Goal: Information Seeking & Learning: Learn about a topic

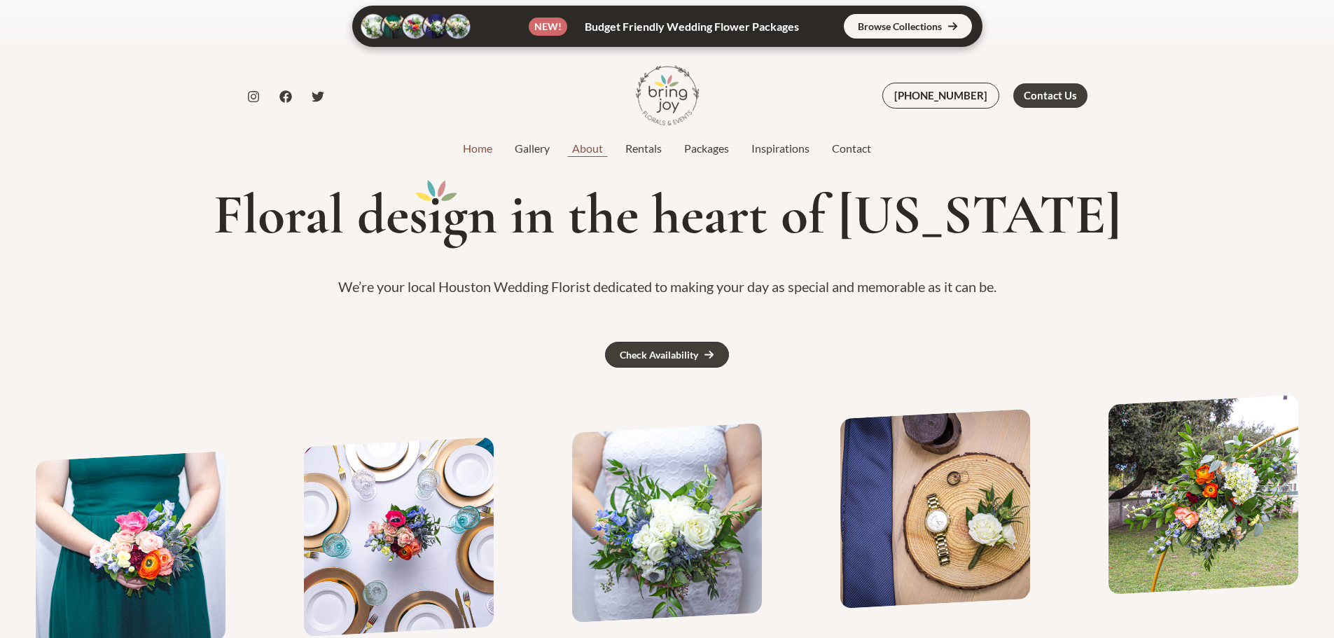
click at [592, 150] on link "About" at bounding box center [587, 148] width 53 height 17
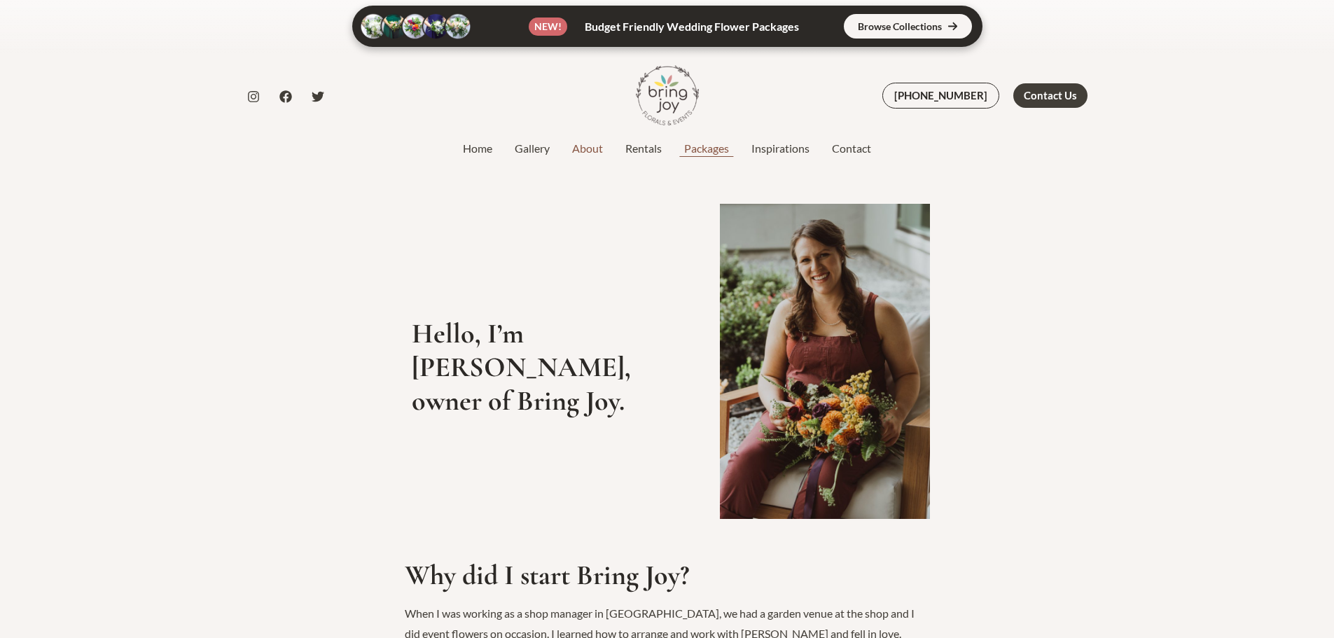
click at [714, 140] on link "Packages" at bounding box center [706, 148] width 67 height 17
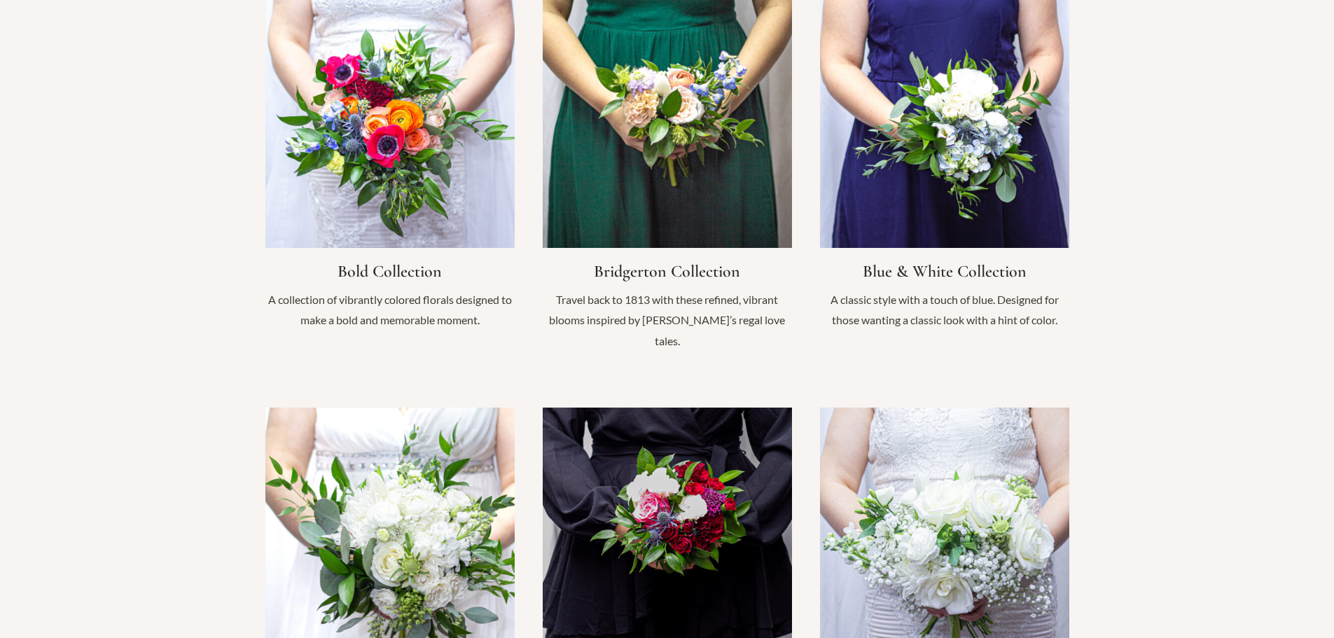
scroll to position [910, 0]
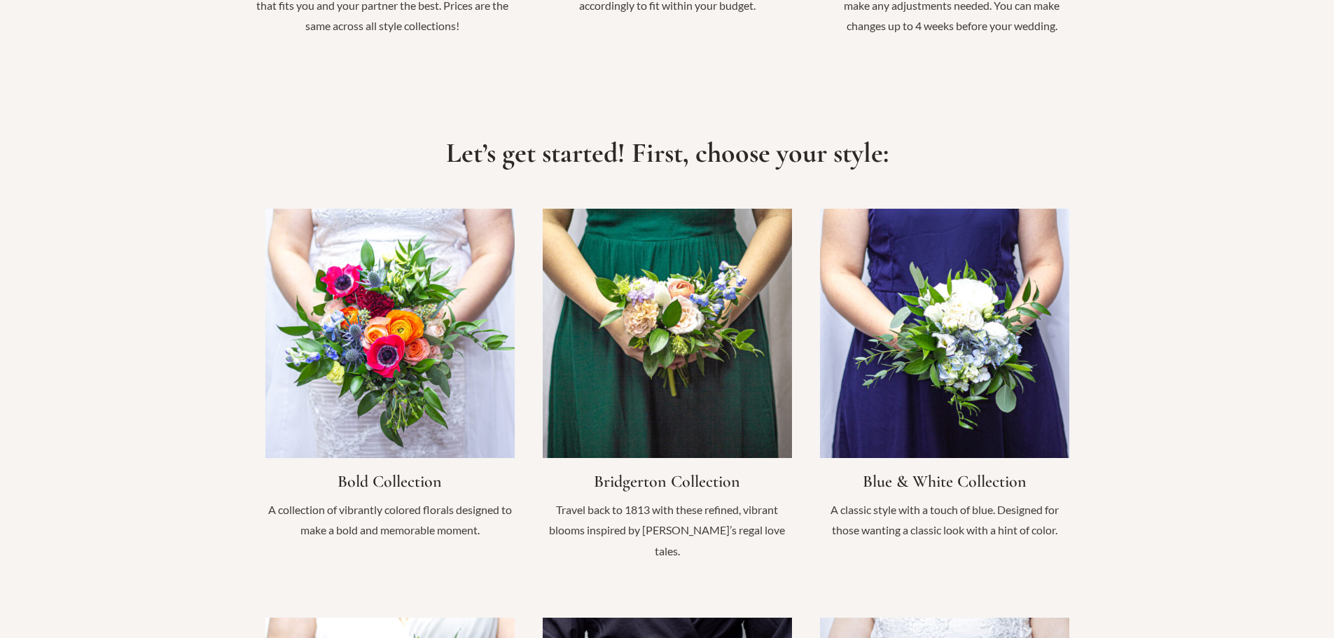
click at [633, 307] on link "Infobox Link" at bounding box center [667, 392] width 249 height 367
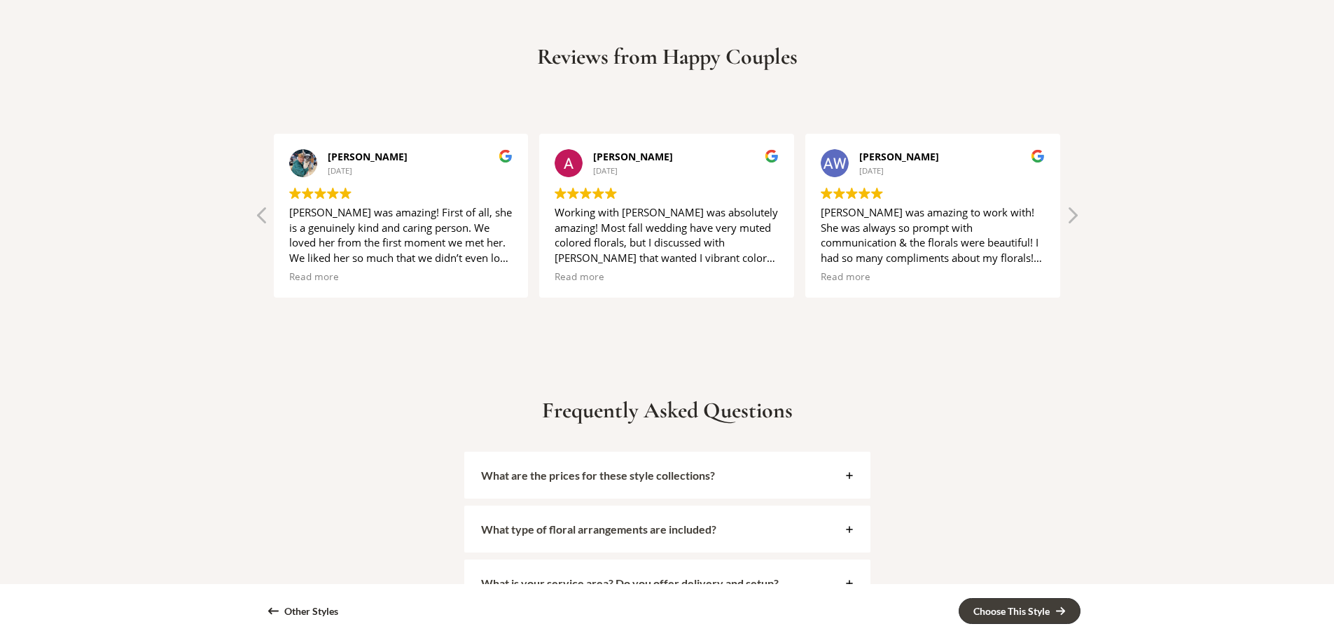
scroll to position [3992, 0]
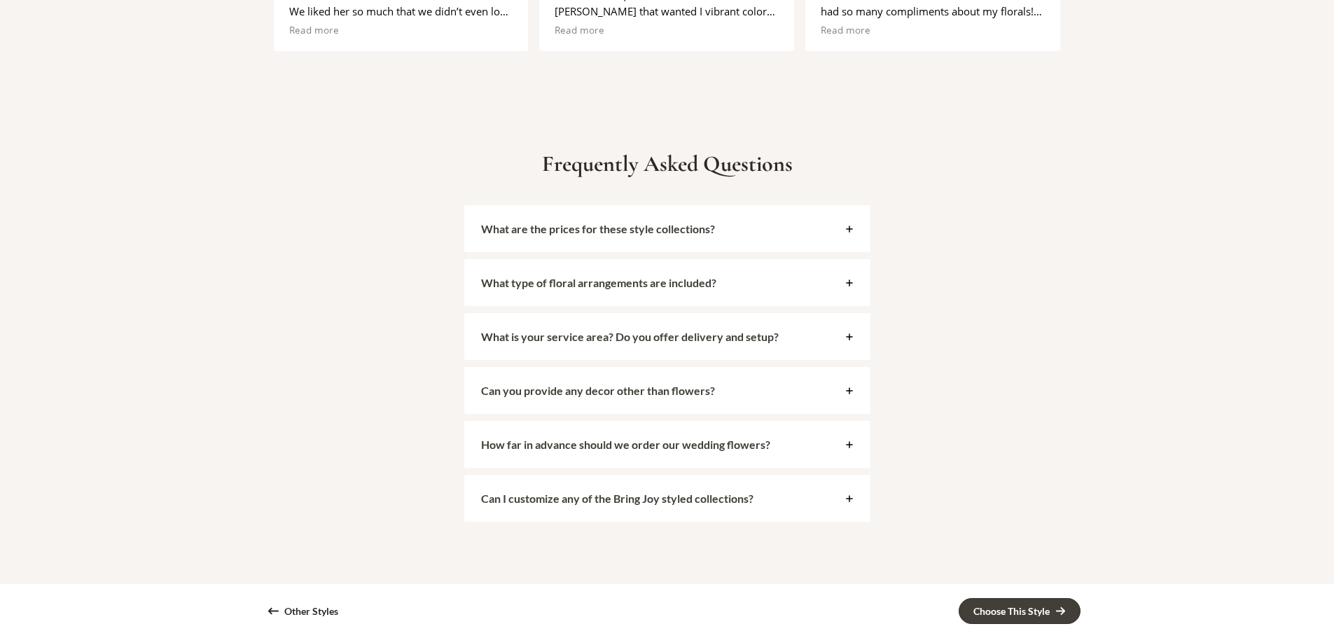
click at [675, 221] on div "What are the prices for these style collections?" at bounding box center [667, 228] width 406 height 47
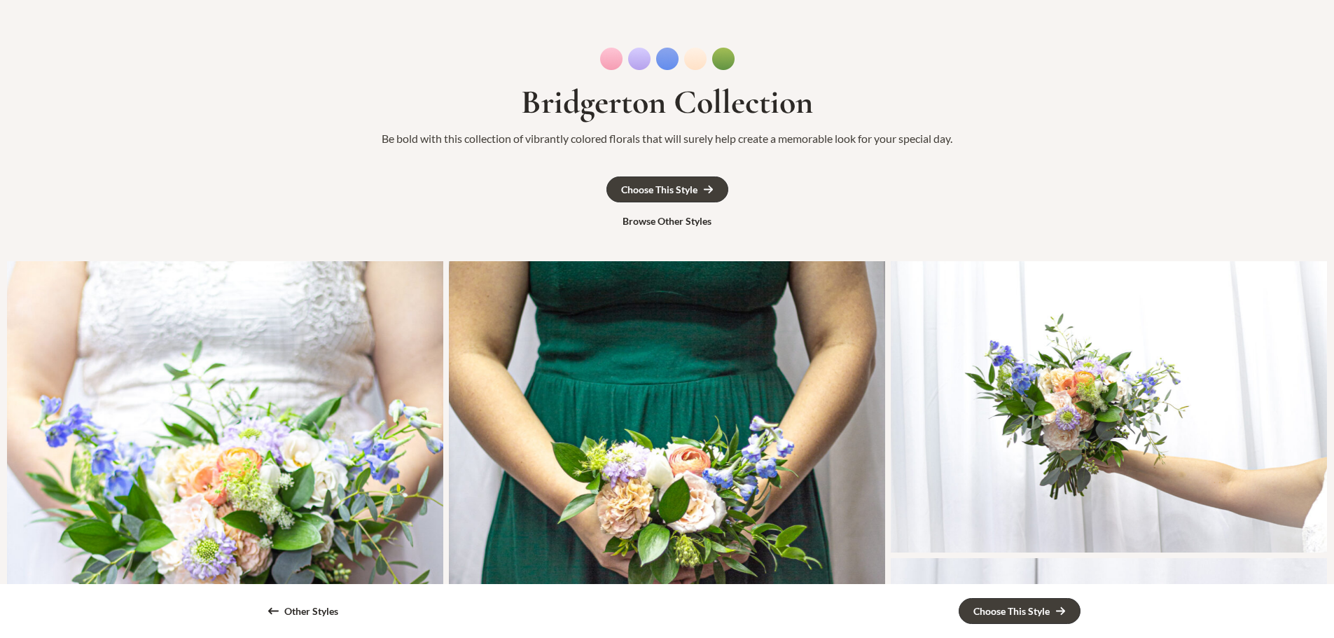
scroll to position [0, 0]
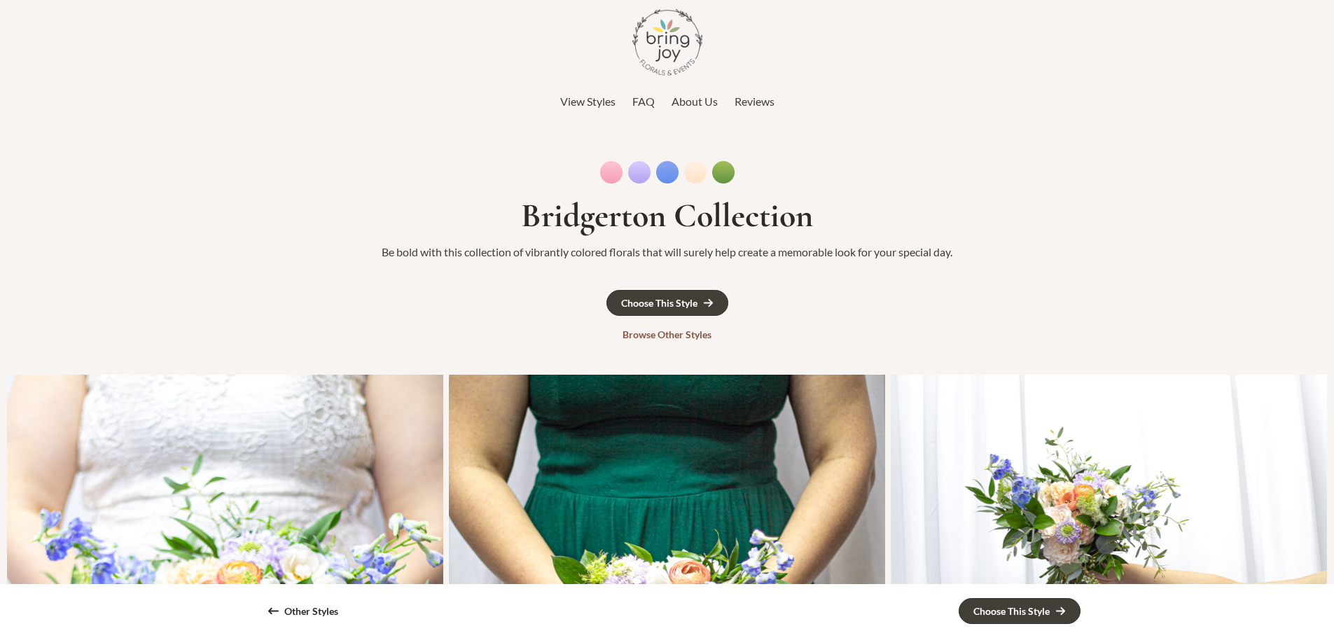
click at [689, 331] on div "Browse Other Styles" at bounding box center [667, 335] width 89 height 10
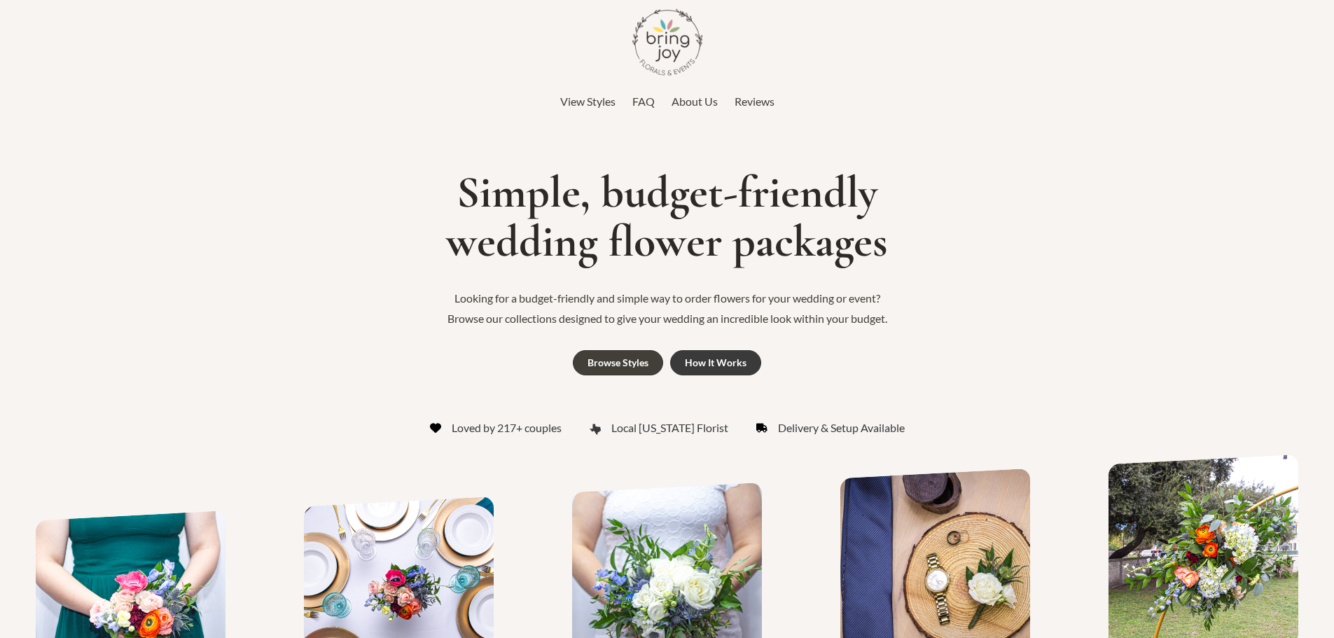
click at [741, 363] on div "How It Works" at bounding box center [716, 363] width 62 height 10
click at [652, 47] on img at bounding box center [667, 42] width 70 height 70
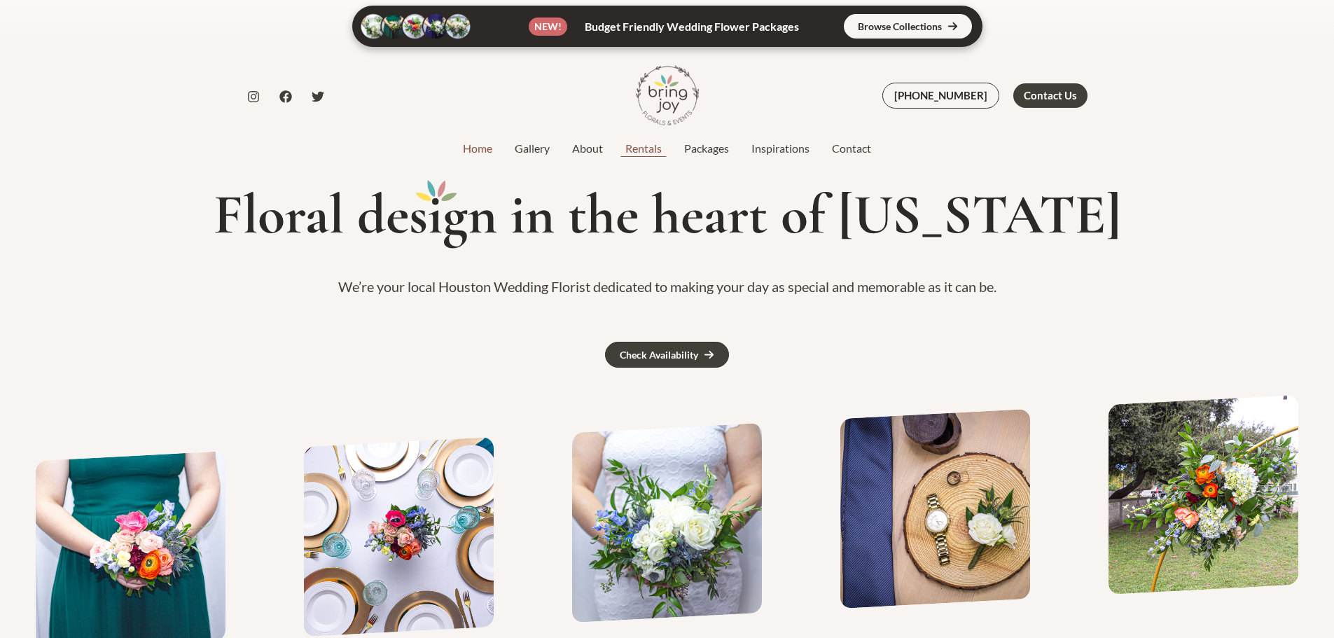
click at [637, 148] on link "Rentals" at bounding box center [643, 148] width 59 height 17
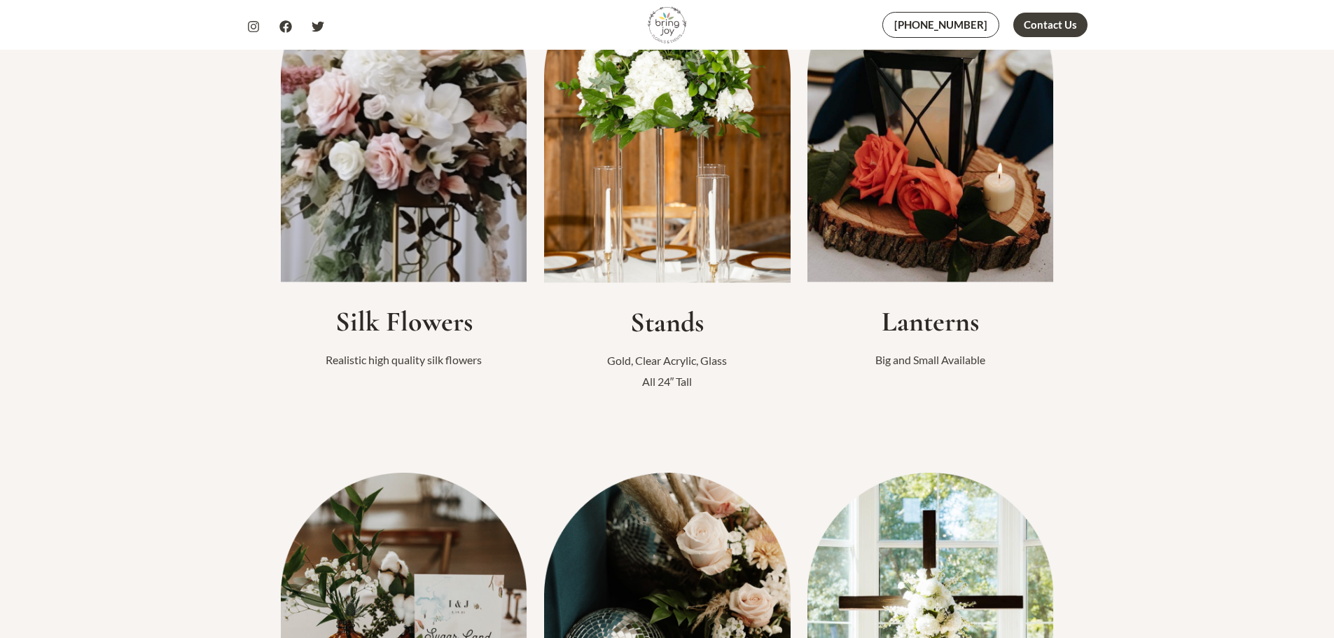
scroll to position [70, 0]
